Goal: Task Accomplishment & Management: Use online tool/utility

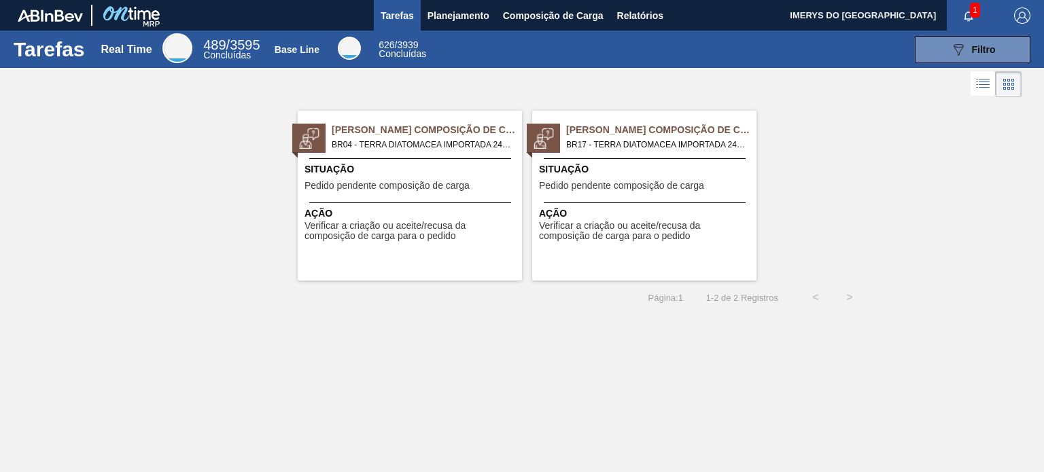
click at [427, 171] on span "Situação" at bounding box center [411, 169] width 214 height 14
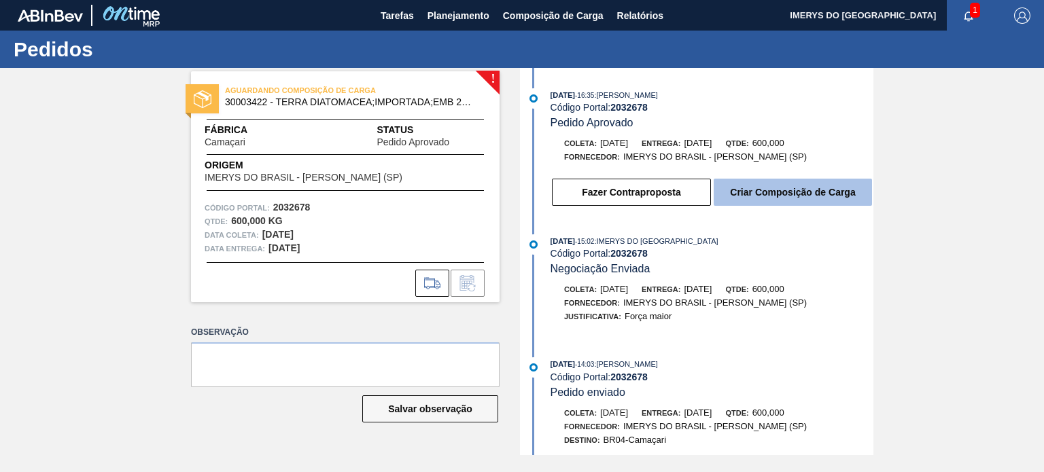
click at [775, 202] on button "Criar Composição de Carga" at bounding box center [792, 192] width 158 height 27
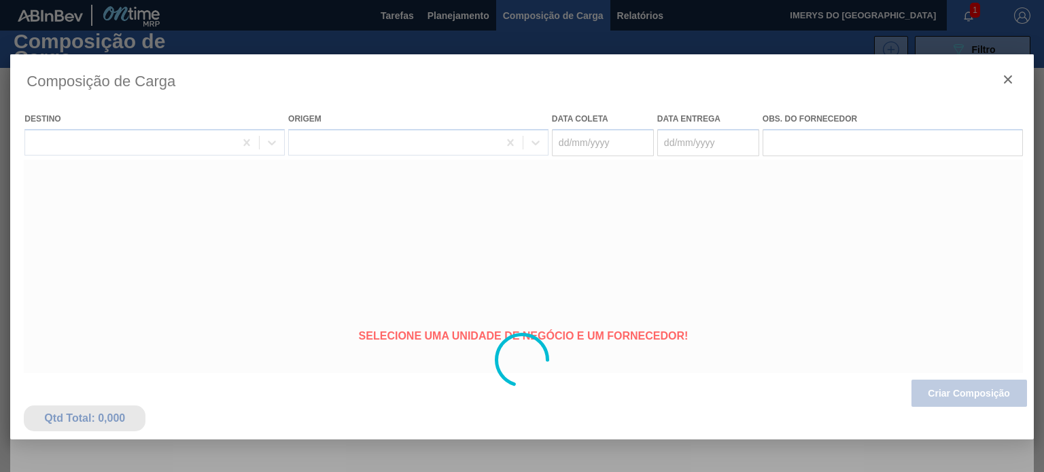
type coleta "[DATE]"
type entrega "[DATE]"
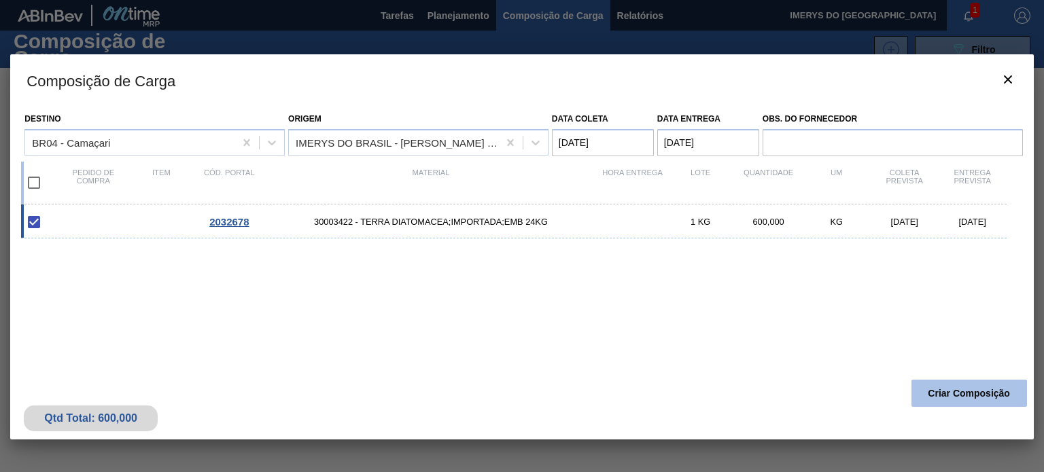
click at [965, 397] on button "Criar Composição" at bounding box center [969, 393] width 116 height 27
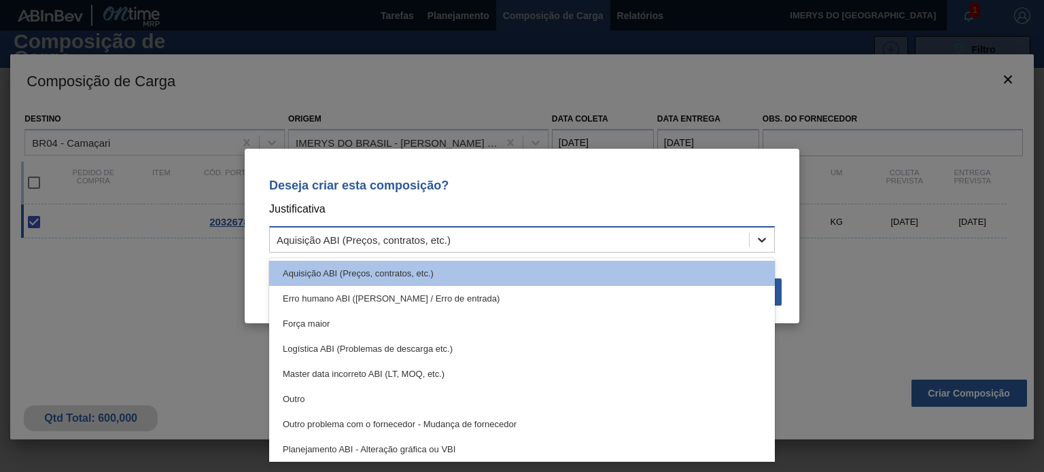
click at [765, 244] on icon at bounding box center [762, 240] width 14 height 14
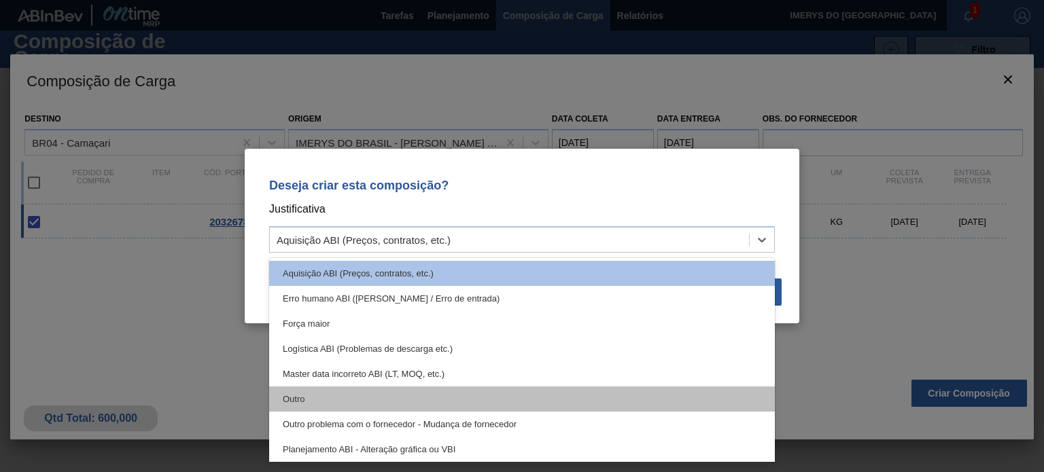
click at [604, 387] on div "Outro" at bounding box center [521, 399] width 505 height 25
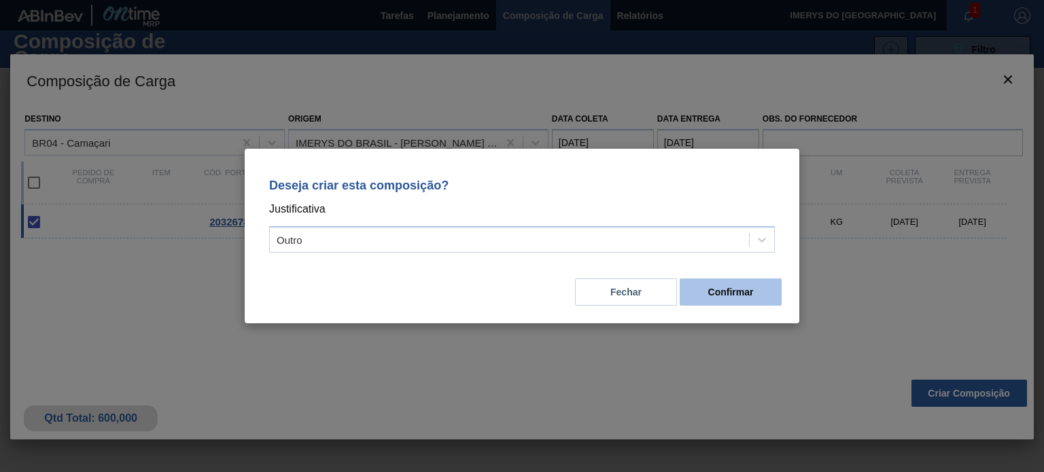
click at [717, 291] on button "Confirmar" at bounding box center [730, 292] width 102 height 27
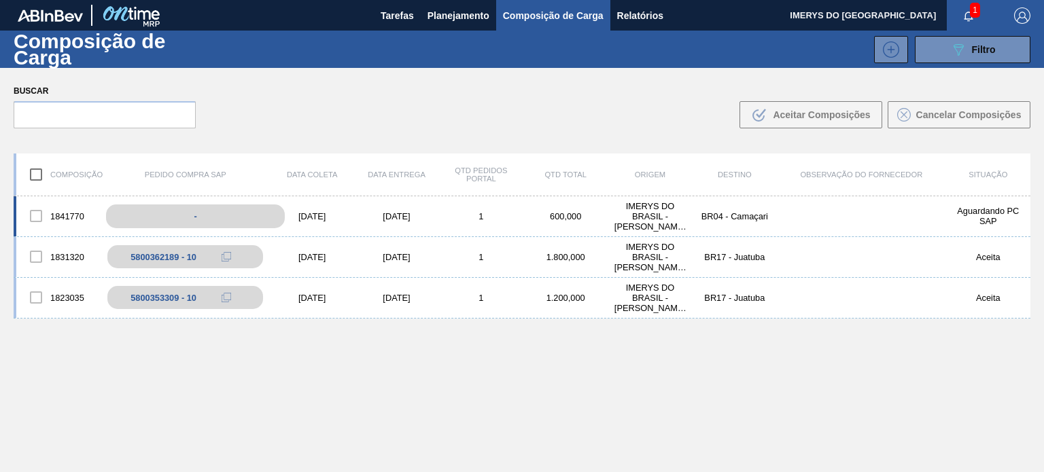
click at [180, 211] on div "-" at bounding box center [195, 217] width 179 height 24
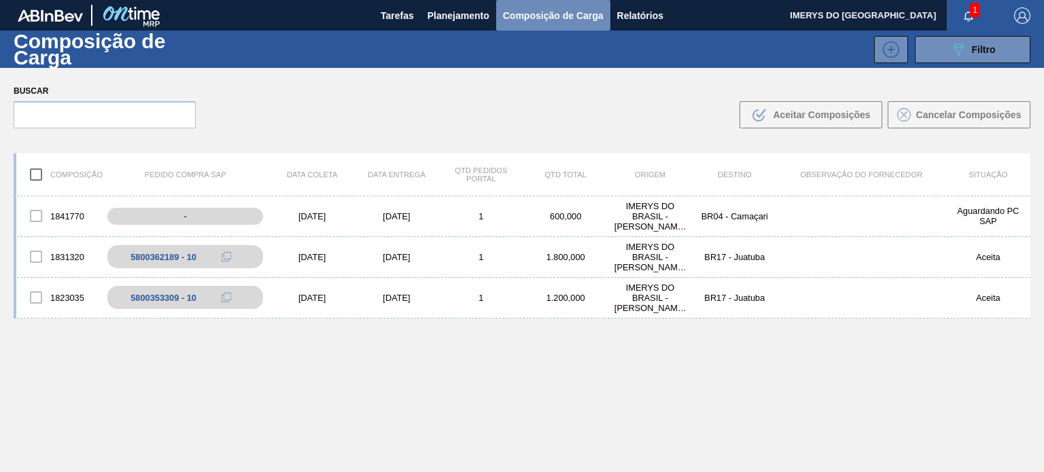
click at [546, 18] on span "Composição de Carga" at bounding box center [553, 15] width 101 height 16
click at [463, 16] on span "Planejamento" at bounding box center [458, 15] width 62 height 16
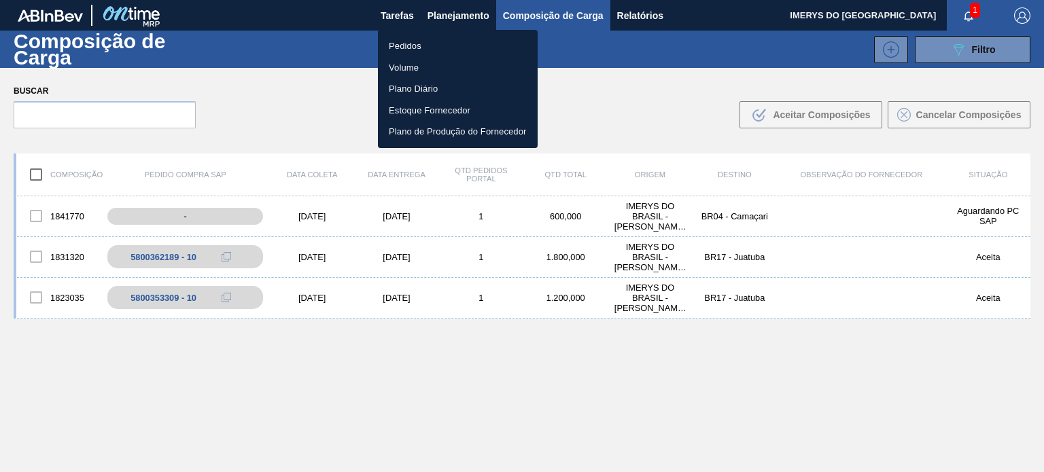
click at [416, 41] on li "Pedidos" at bounding box center [458, 46] width 160 height 22
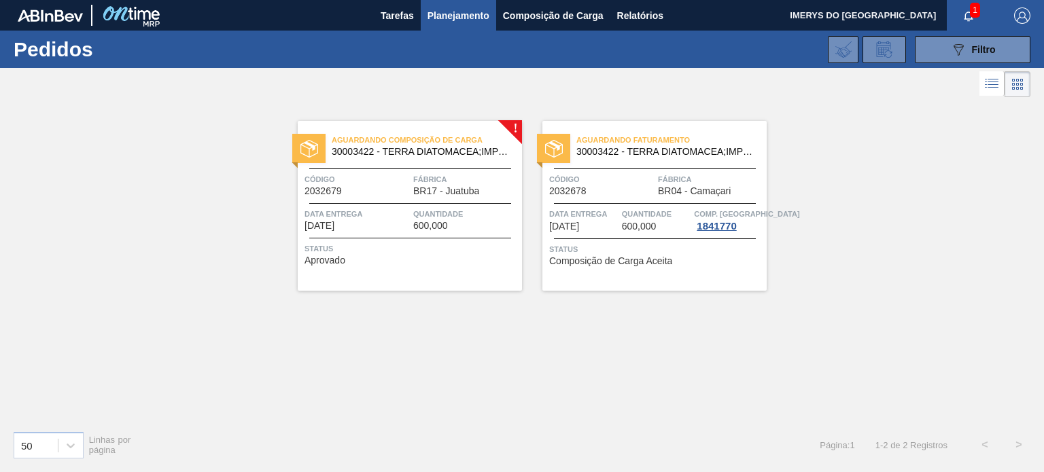
click at [478, 177] on span "Fábrica" at bounding box center [465, 180] width 105 height 14
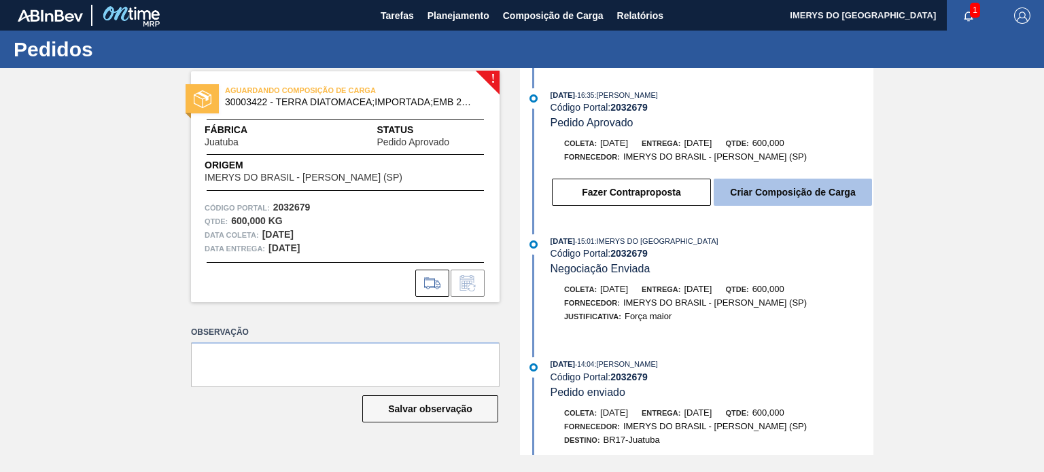
click at [775, 200] on button "Criar Composição de Carga" at bounding box center [792, 192] width 158 height 27
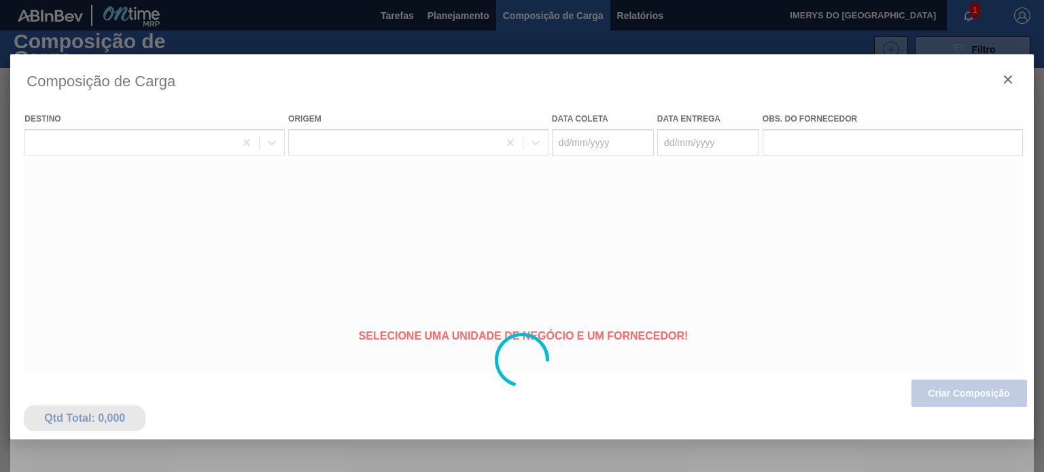
type coleta "[DATE]"
type entrega "[DATE]"
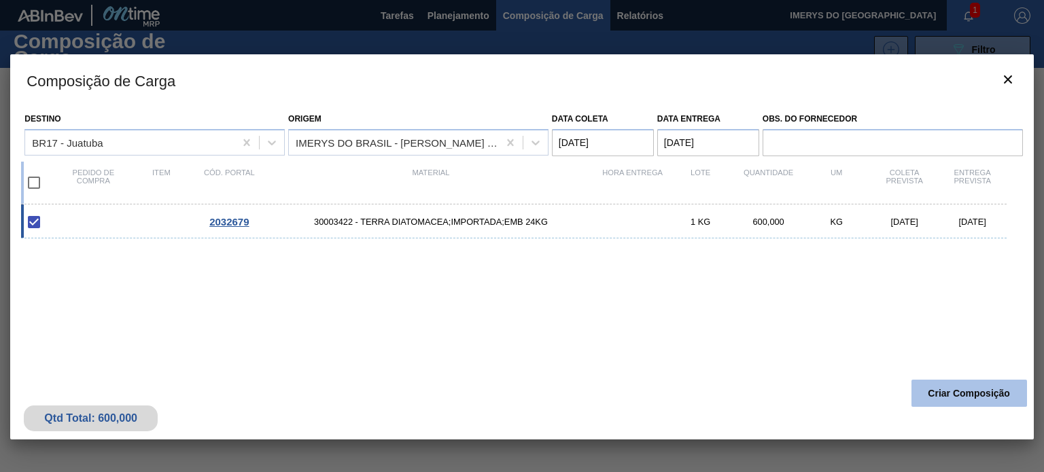
click at [965, 393] on button "Criar Composição" at bounding box center [969, 393] width 116 height 27
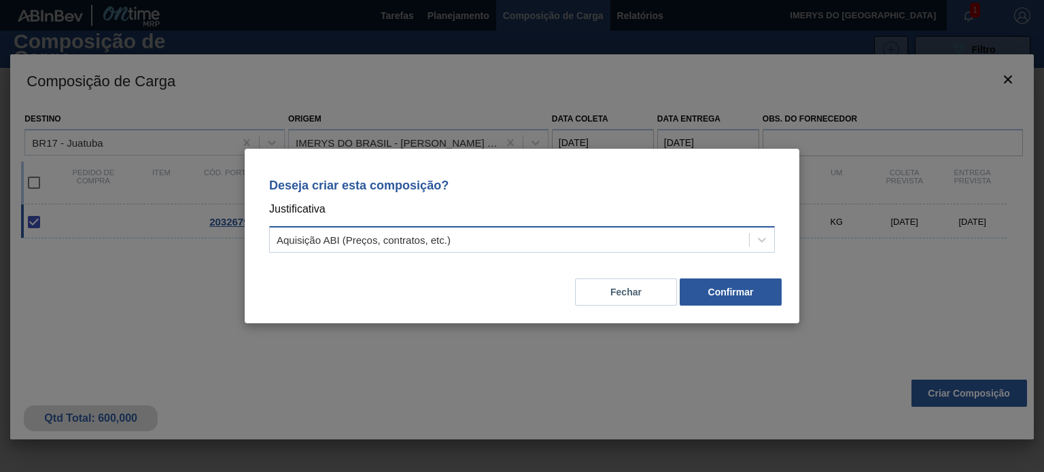
click at [508, 237] on div "Aquisição ABI (Preços, contratos, etc.)" at bounding box center [509, 240] width 479 height 20
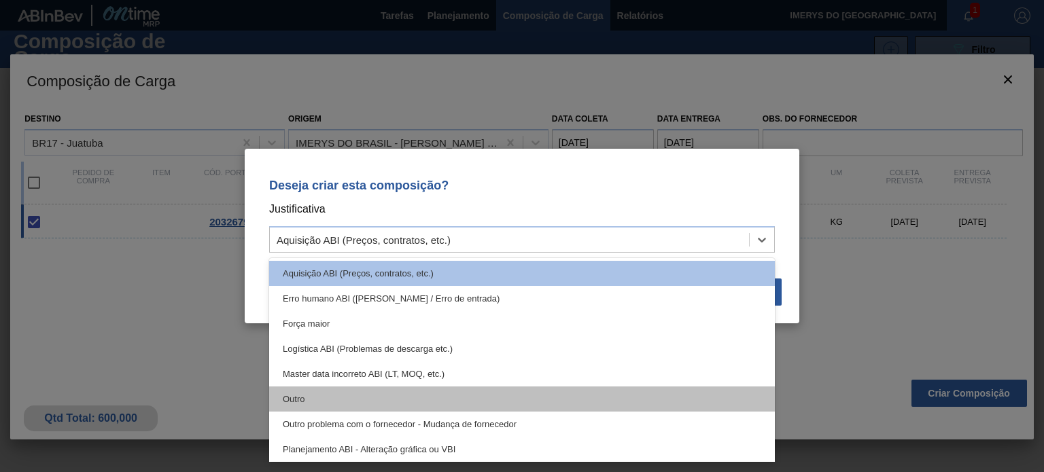
click at [465, 391] on div "Aquisição ABI (Preços, contratos, etc.) Erro humano ABI (Cálculo / Erro de entr…" at bounding box center [521, 360] width 505 height 204
click at [482, 399] on div "Outro" at bounding box center [521, 399] width 505 height 25
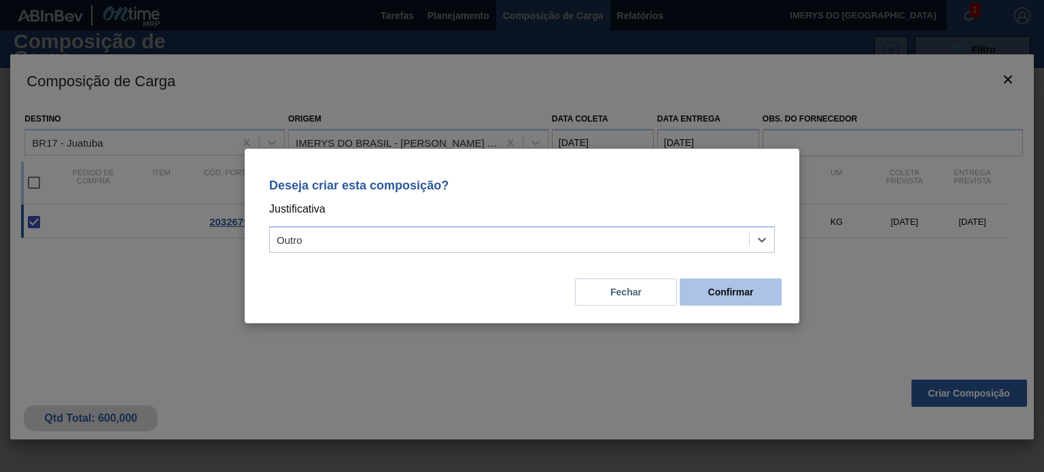
click at [777, 290] on button "Confirmar" at bounding box center [730, 292] width 102 height 27
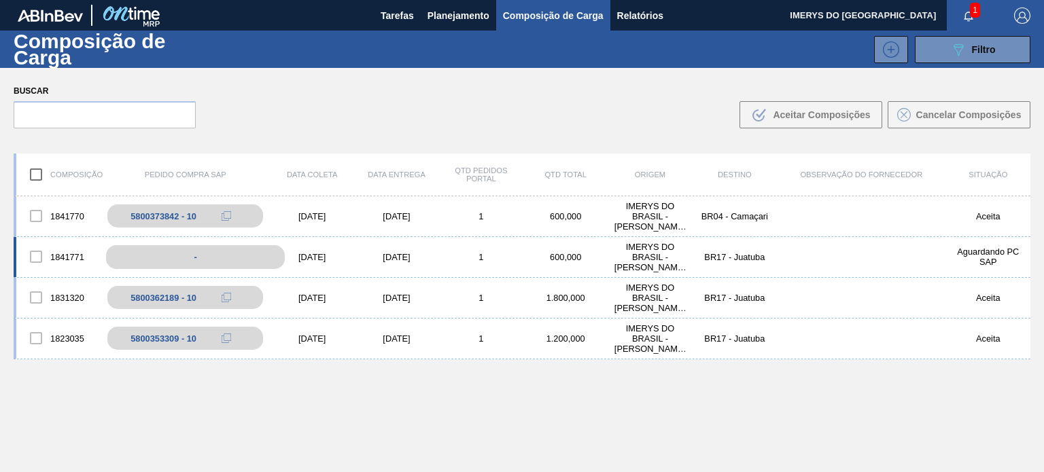
click at [197, 253] on div "-" at bounding box center [195, 257] width 179 height 24
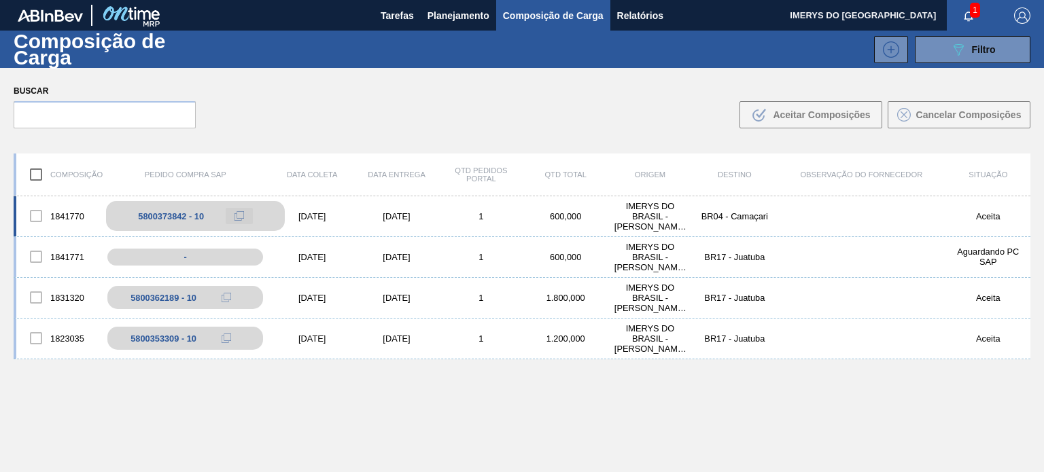
click at [236, 214] on icon at bounding box center [239, 216] width 10 height 10
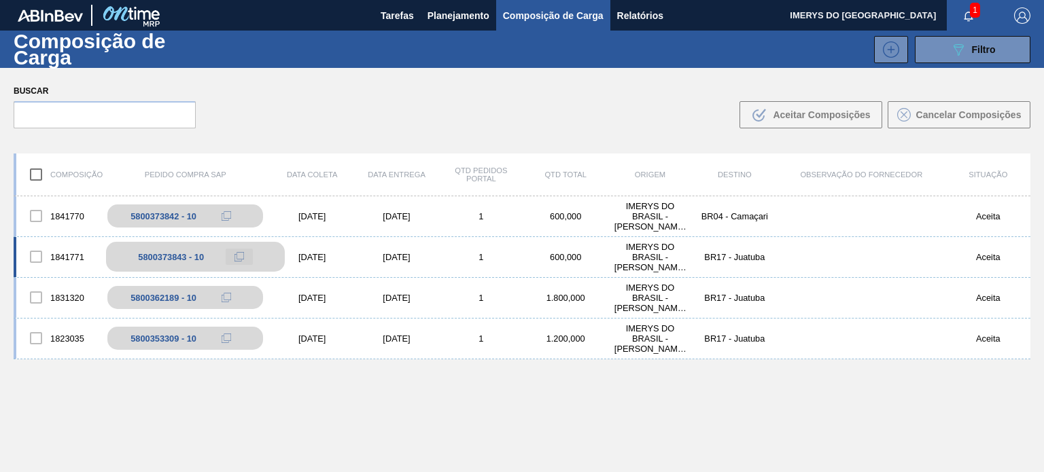
click at [239, 257] on icon at bounding box center [239, 257] width 10 height 10
click at [232, 258] on button at bounding box center [239, 257] width 27 height 16
